Goal: Check status: Check status

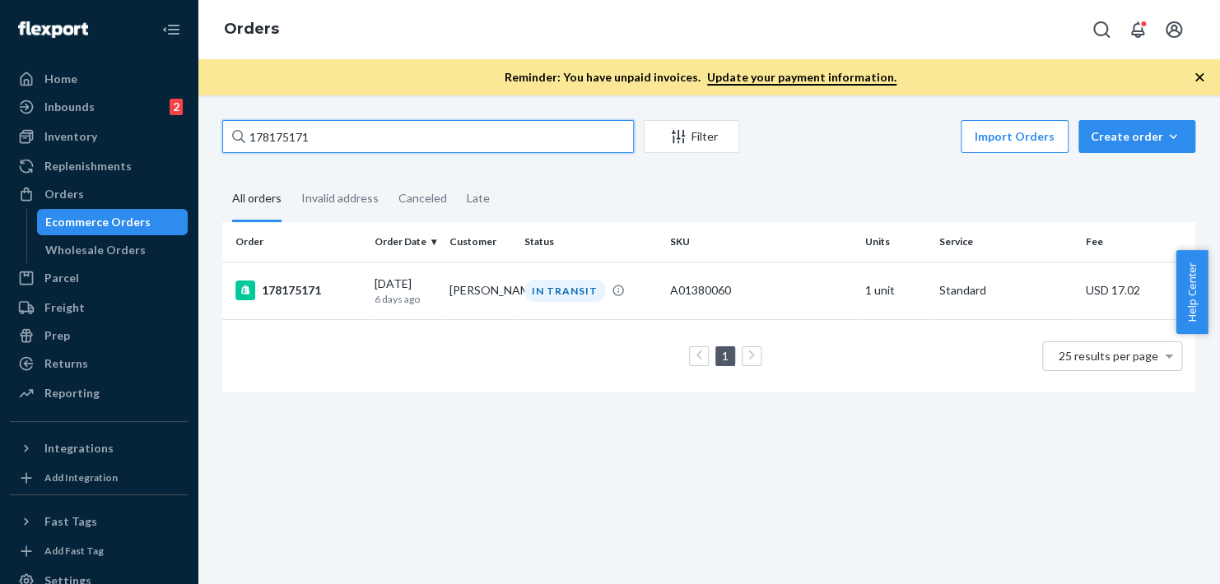
click at [267, 137] on input "178175171" at bounding box center [427, 136] width 411 height 33
paste input "220997"
type input "178220997"
click at [307, 282] on div "178220997" at bounding box center [298, 291] width 126 height 20
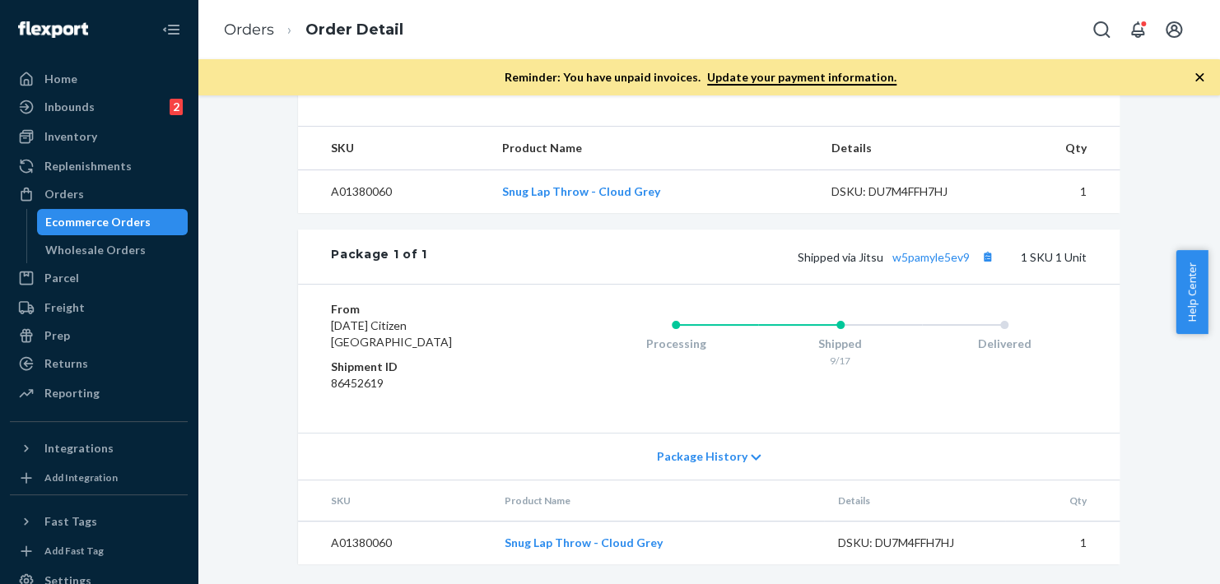
scroll to position [602, 0]
click at [983, 262] on button "Copy tracking number" at bounding box center [986, 256] width 21 height 21
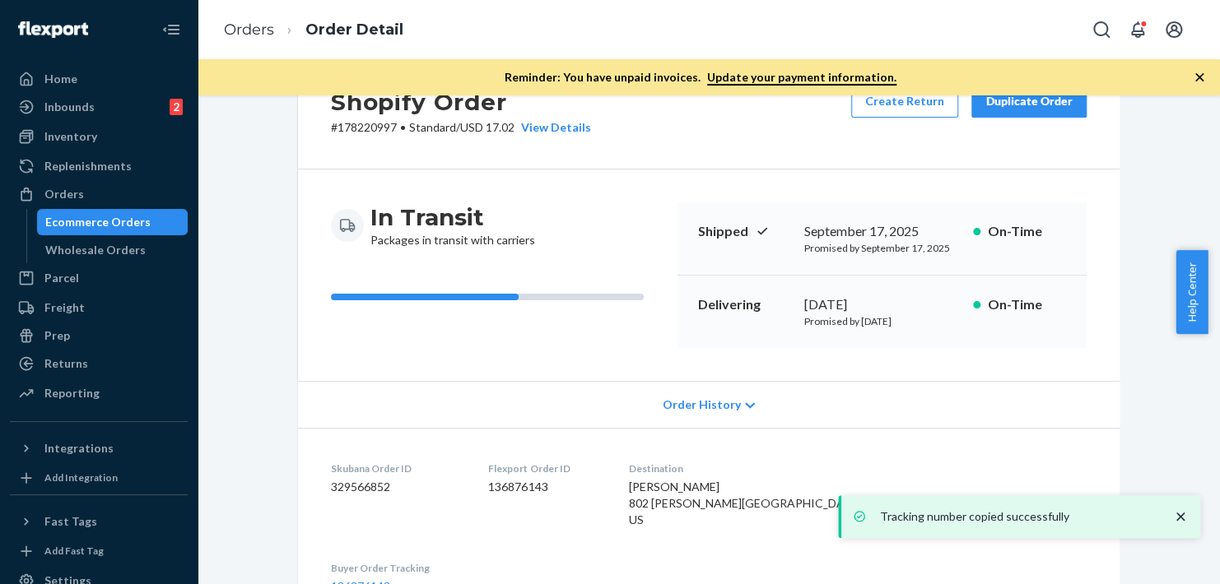
scroll to position [0, 0]
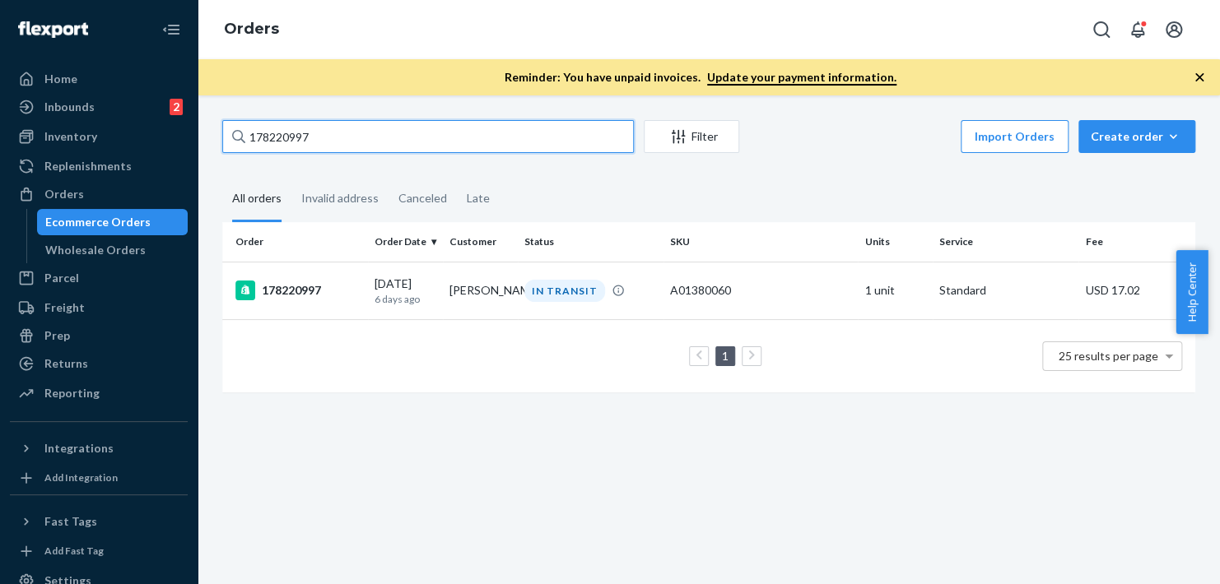
click at [358, 139] on input "178220997" at bounding box center [427, 136] width 411 height 33
paste input "416148"
type input "178416148"
click at [287, 284] on div "178416148" at bounding box center [298, 291] width 126 height 20
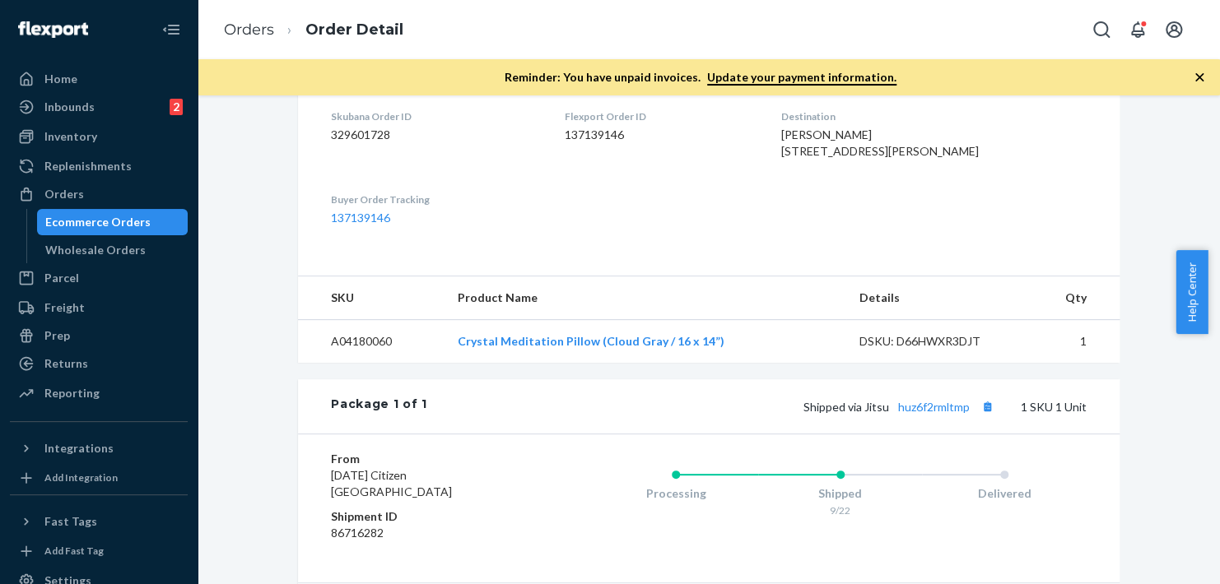
scroll to position [602, 0]
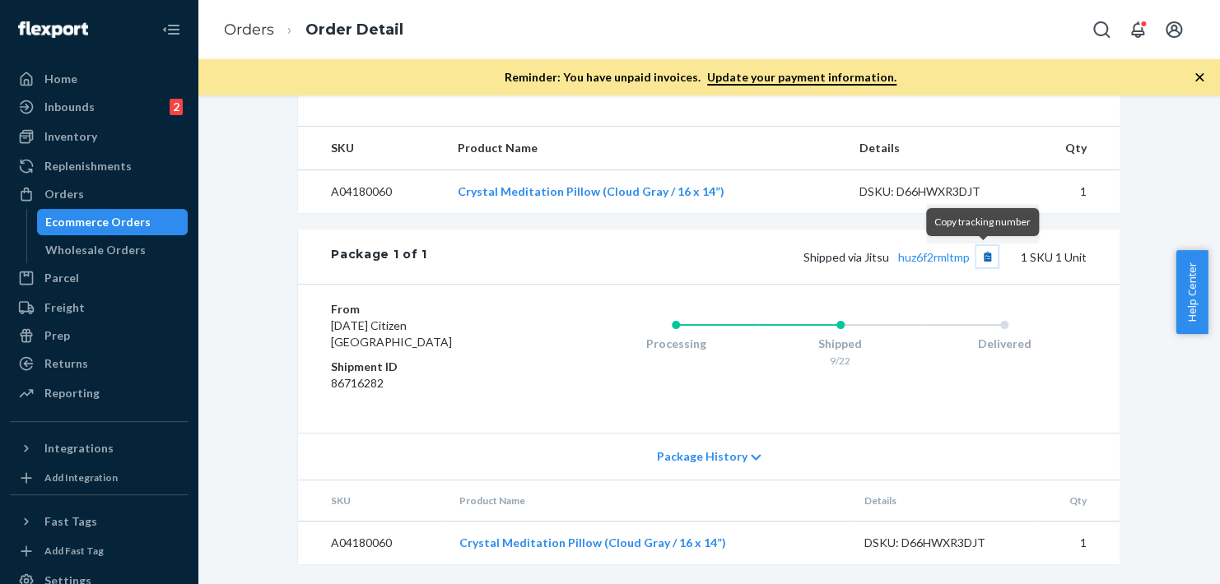
click at [978, 260] on button "Copy tracking number" at bounding box center [986, 256] width 21 height 21
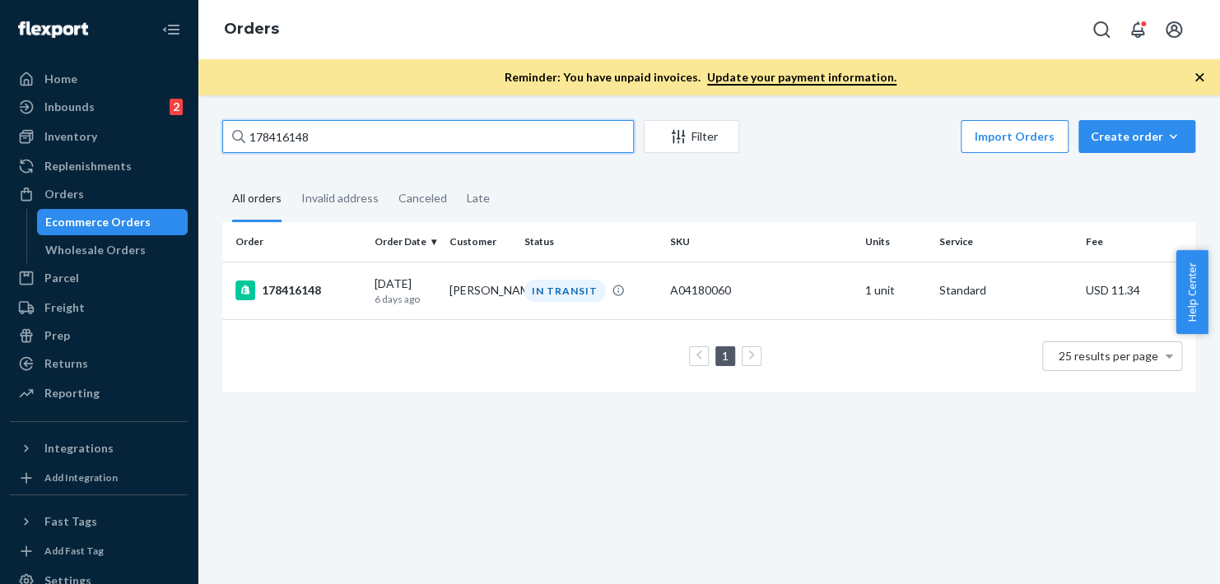
click at [334, 146] on input "178416148" at bounding box center [427, 136] width 411 height 33
paste input "241743"
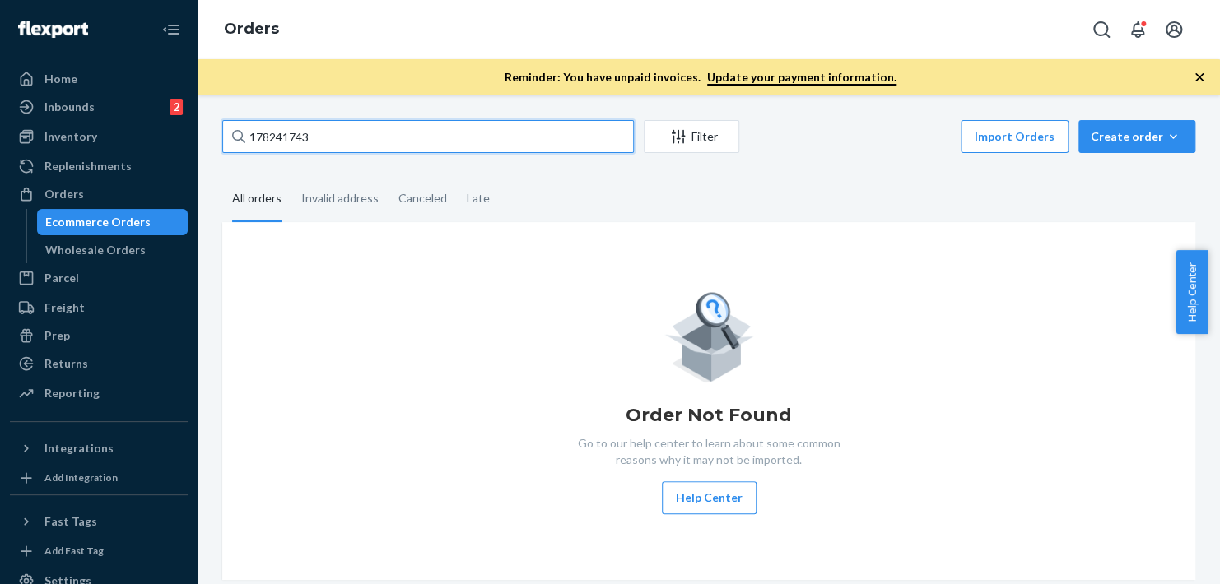
type input "178241743"
